Goal: Task Accomplishment & Management: Manage account settings

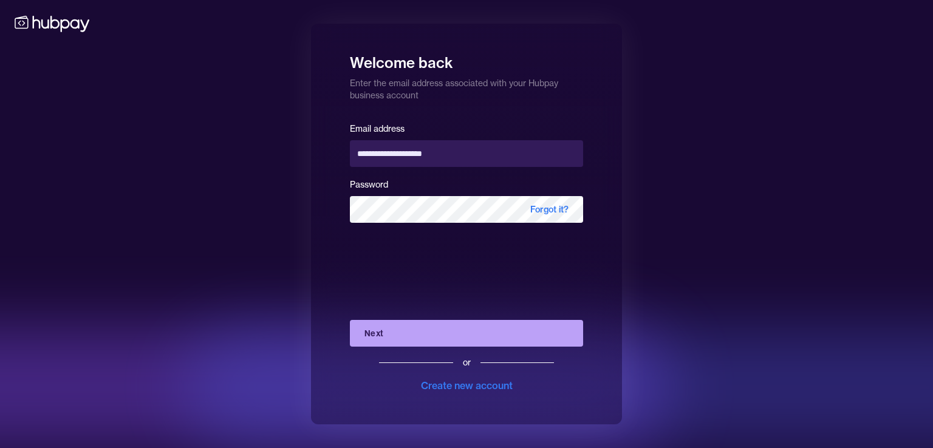
click at [381, 343] on button "Next" at bounding box center [466, 333] width 233 height 27
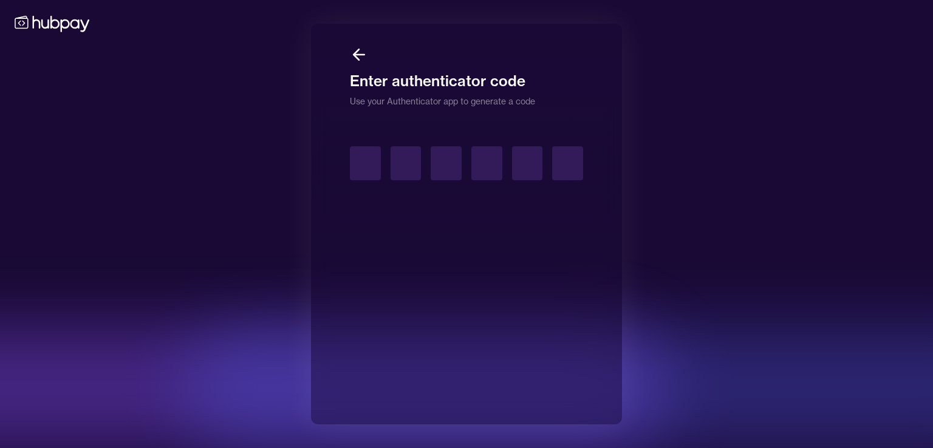
type input "*"
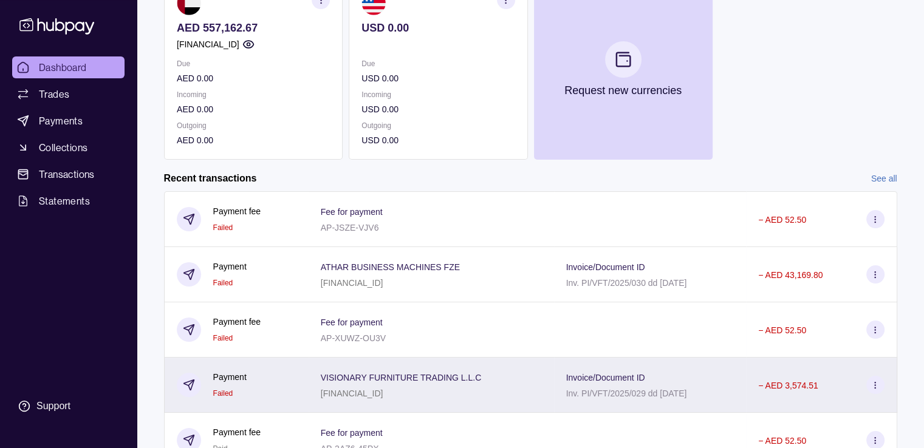
scroll to position [200, 0]
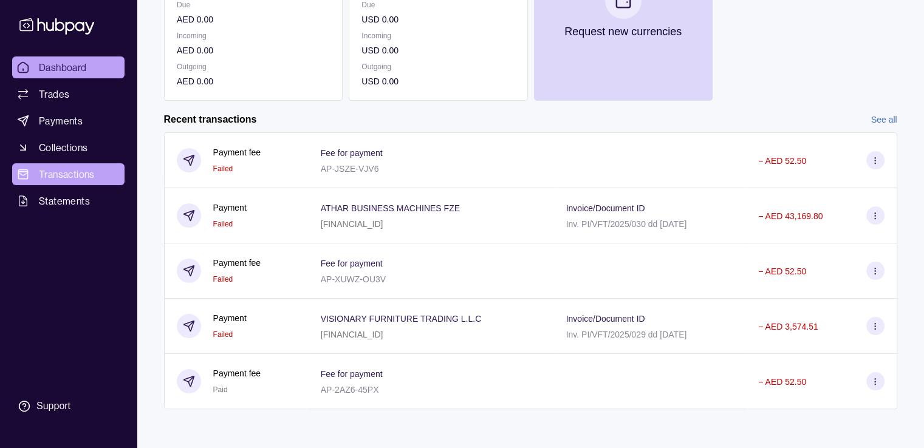
click at [63, 177] on span "Transactions" at bounding box center [67, 174] width 56 height 15
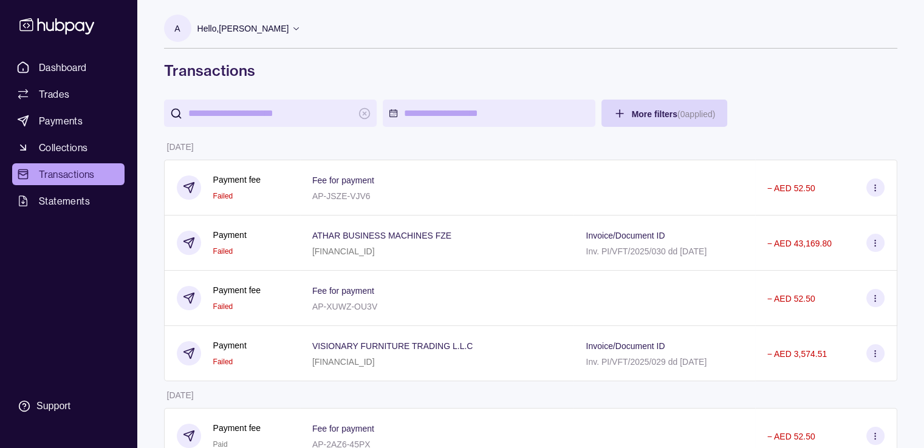
scroll to position [61, 0]
